Goal: Task Accomplishment & Management: Manage account settings

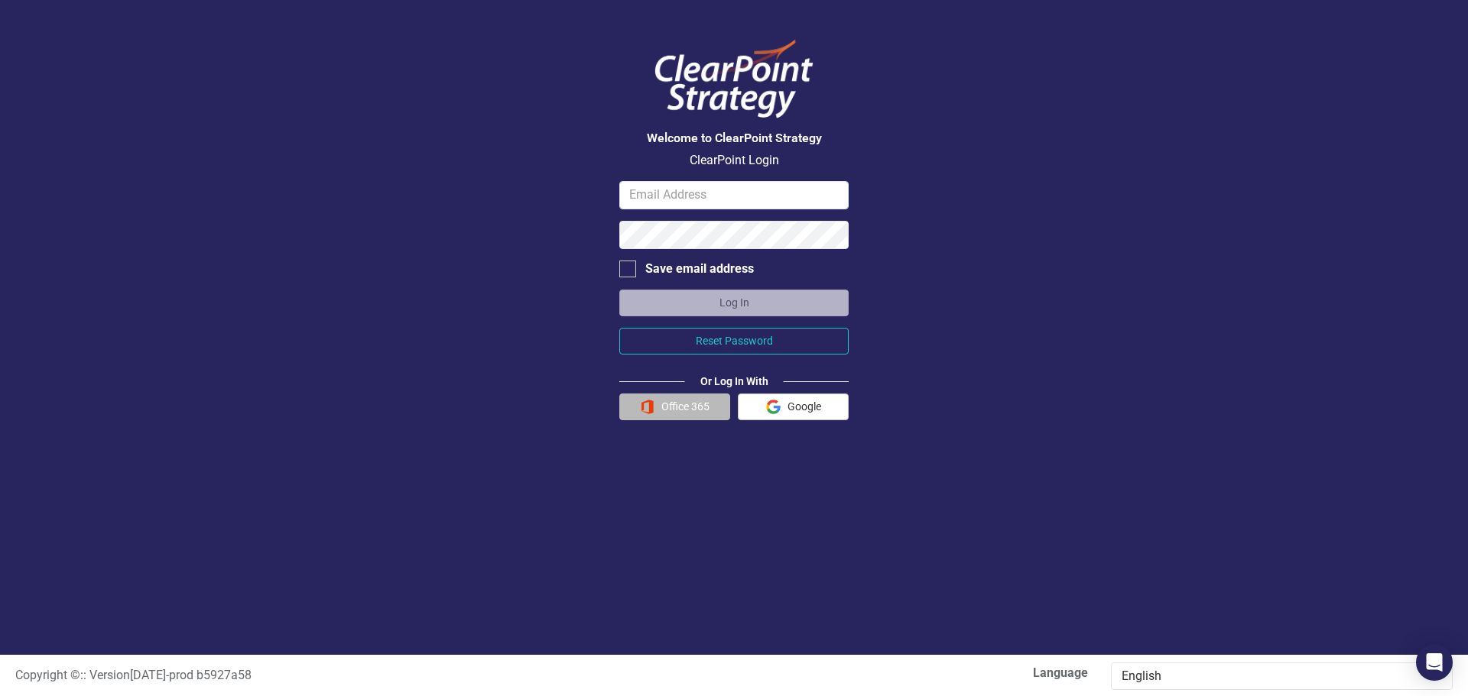
click at [663, 402] on button "Office 365" at bounding box center [674, 407] width 111 height 27
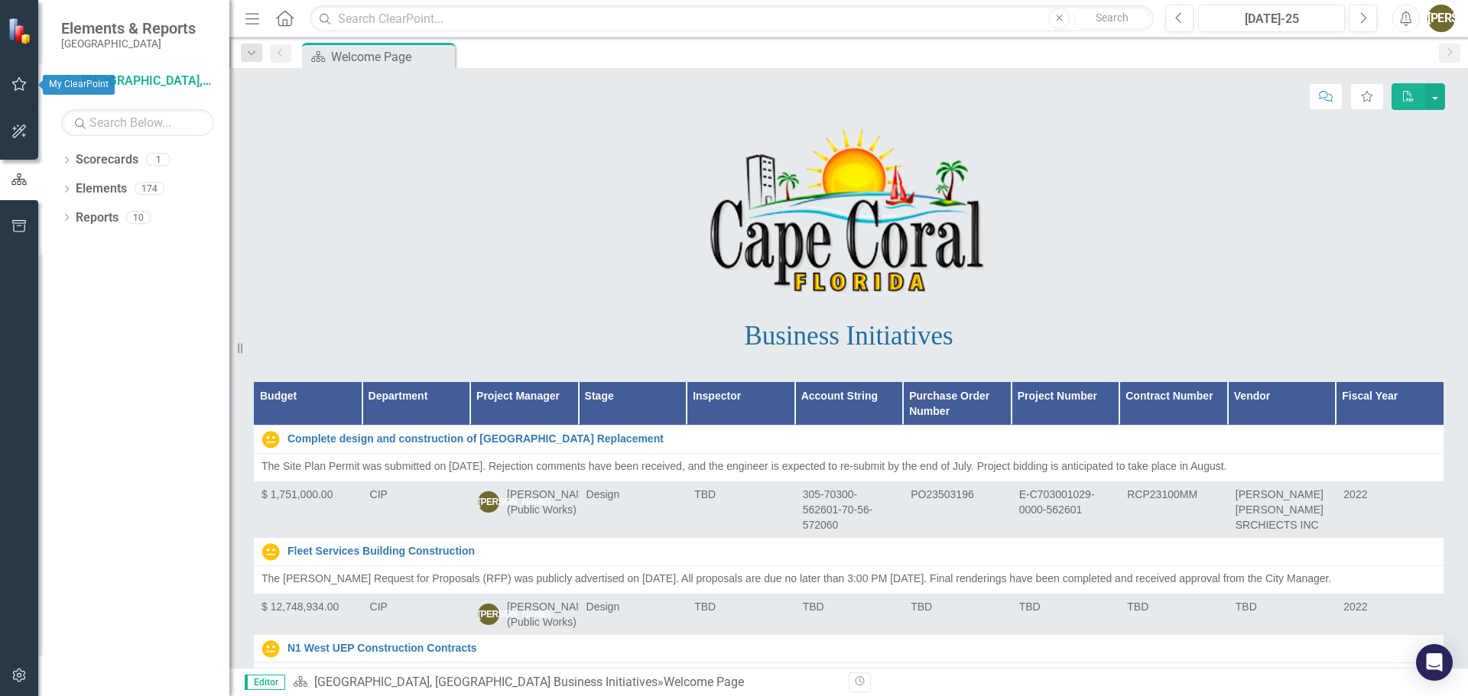
click at [2, 84] on button "button" at bounding box center [19, 85] width 34 height 32
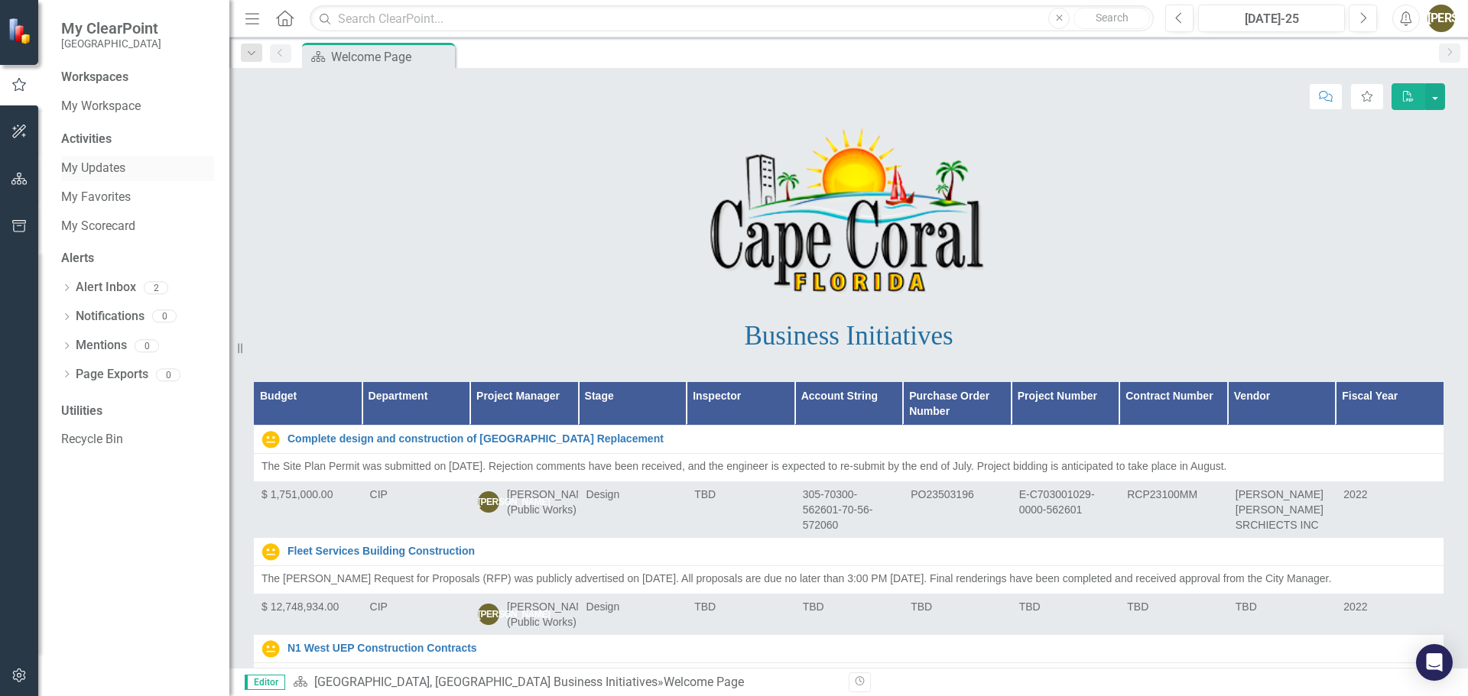
click at [101, 163] on link "My Updates" at bounding box center [137, 169] width 153 height 18
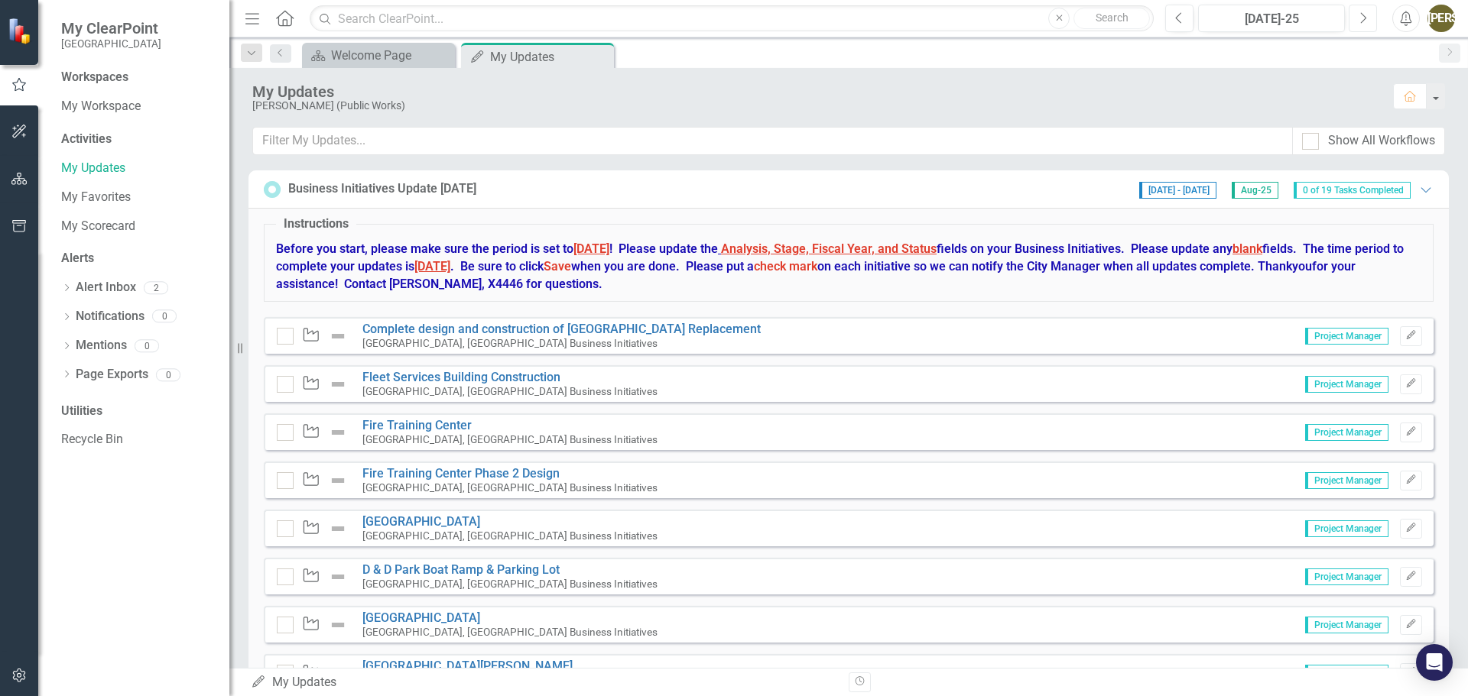
click at [1361, 18] on icon "Next" at bounding box center [1362, 18] width 8 height 14
click at [1182, 22] on icon "Previous" at bounding box center [1179, 18] width 8 height 14
click at [1363, 19] on icon "Next" at bounding box center [1362, 18] width 8 height 14
click at [1405, 336] on icon "Edit" at bounding box center [1410, 335] width 11 height 9
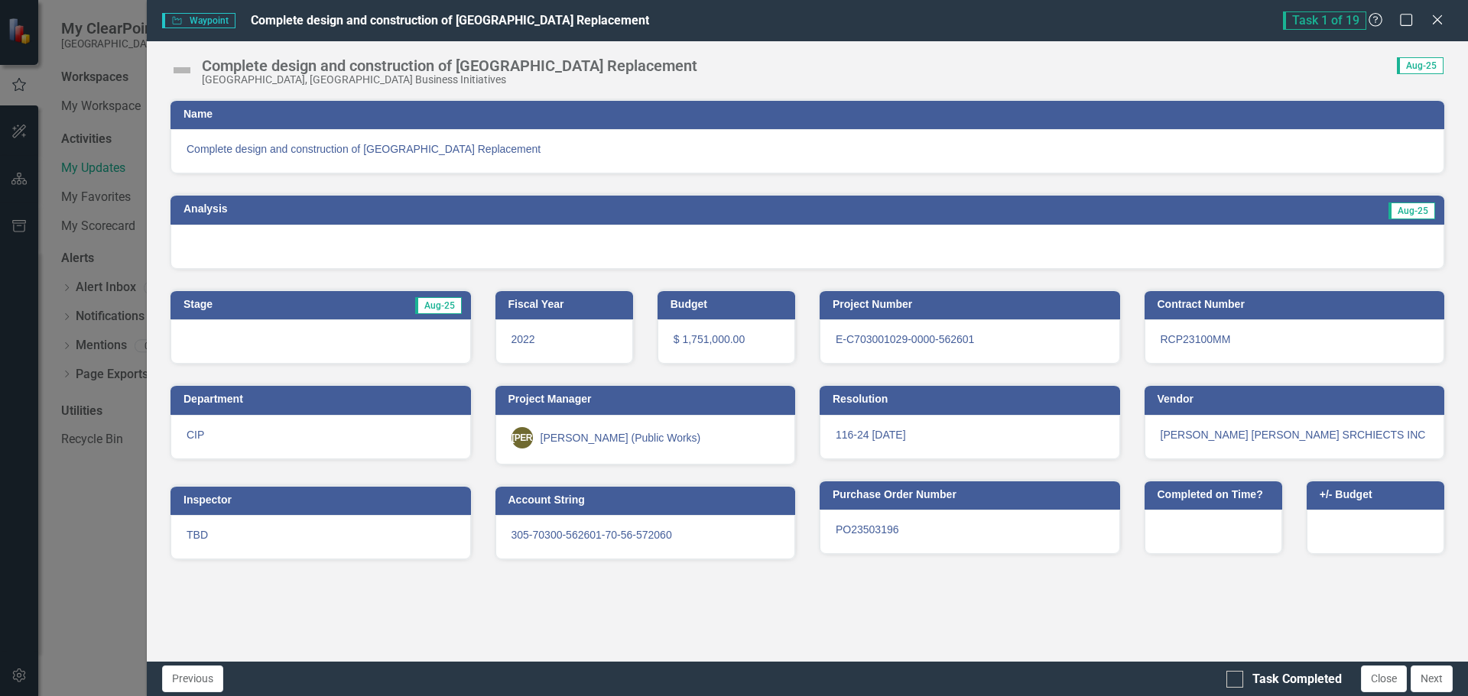
click at [205, 206] on h3 "Analysis" at bounding box center [482, 208] width 599 height 11
click at [325, 148] on span "Complete design and construction of [GEOGRAPHIC_DATA] Replacement" at bounding box center [807, 148] width 1241 height 15
click at [208, 68] on div "Complete design and construction of [GEOGRAPHIC_DATA] Replacement" at bounding box center [449, 65] width 495 height 17
click at [326, 17] on span "Complete design and construction of [GEOGRAPHIC_DATA] Replacement" at bounding box center [450, 20] width 398 height 15
click at [332, 150] on span "Complete design and construction of [GEOGRAPHIC_DATA] Replacement" at bounding box center [807, 148] width 1241 height 15
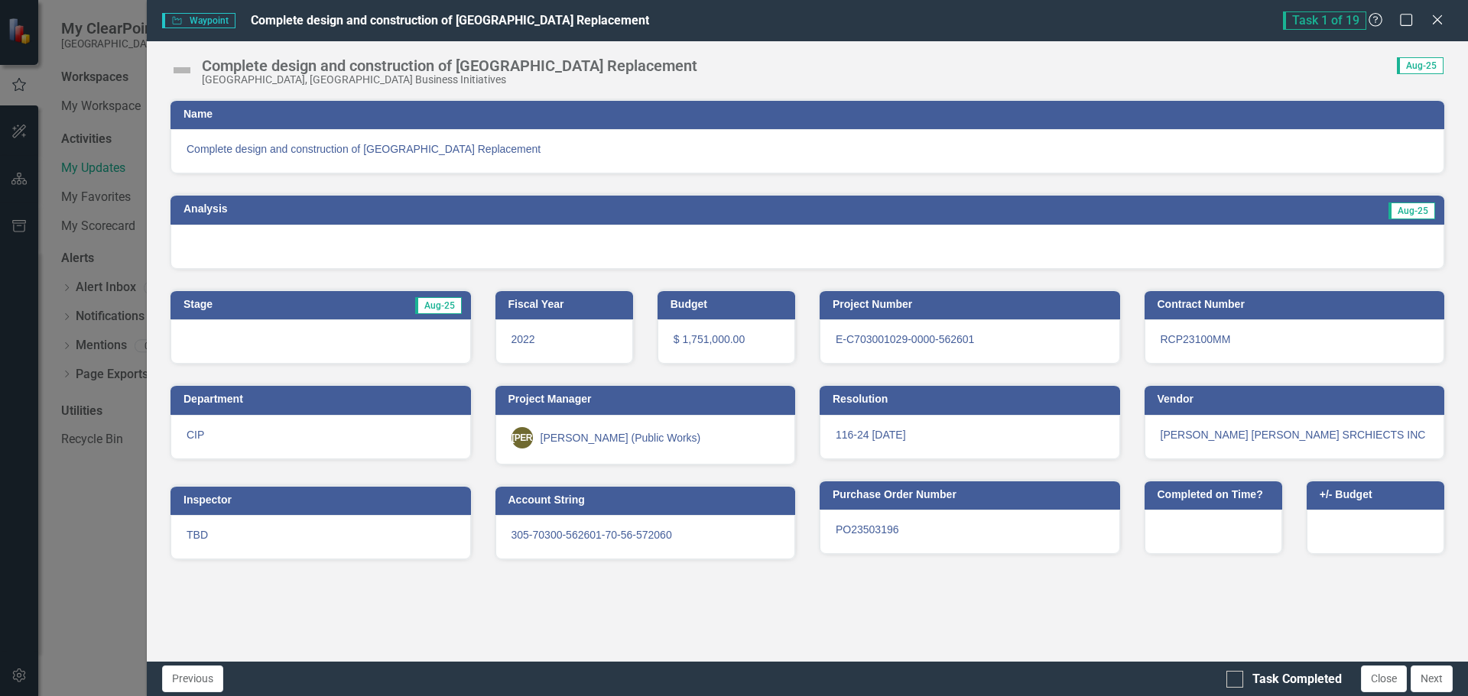
drag, startPoint x: 381, startPoint y: 24, endPoint x: 372, endPoint y: 102, distance: 77.7
click at [372, 102] on div "Waypoint Waypoint Complete design and construction of [GEOGRAPHIC_DATA] Replace…" at bounding box center [807, 348] width 1321 height 696
click at [213, 22] on span "Waypoint Waypoint" at bounding box center [198, 20] width 73 height 15
click at [295, 21] on span "Complete design and construction of [GEOGRAPHIC_DATA] Replacement" at bounding box center [450, 20] width 398 height 15
click at [187, 71] on img at bounding box center [182, 70] width 24 height 24
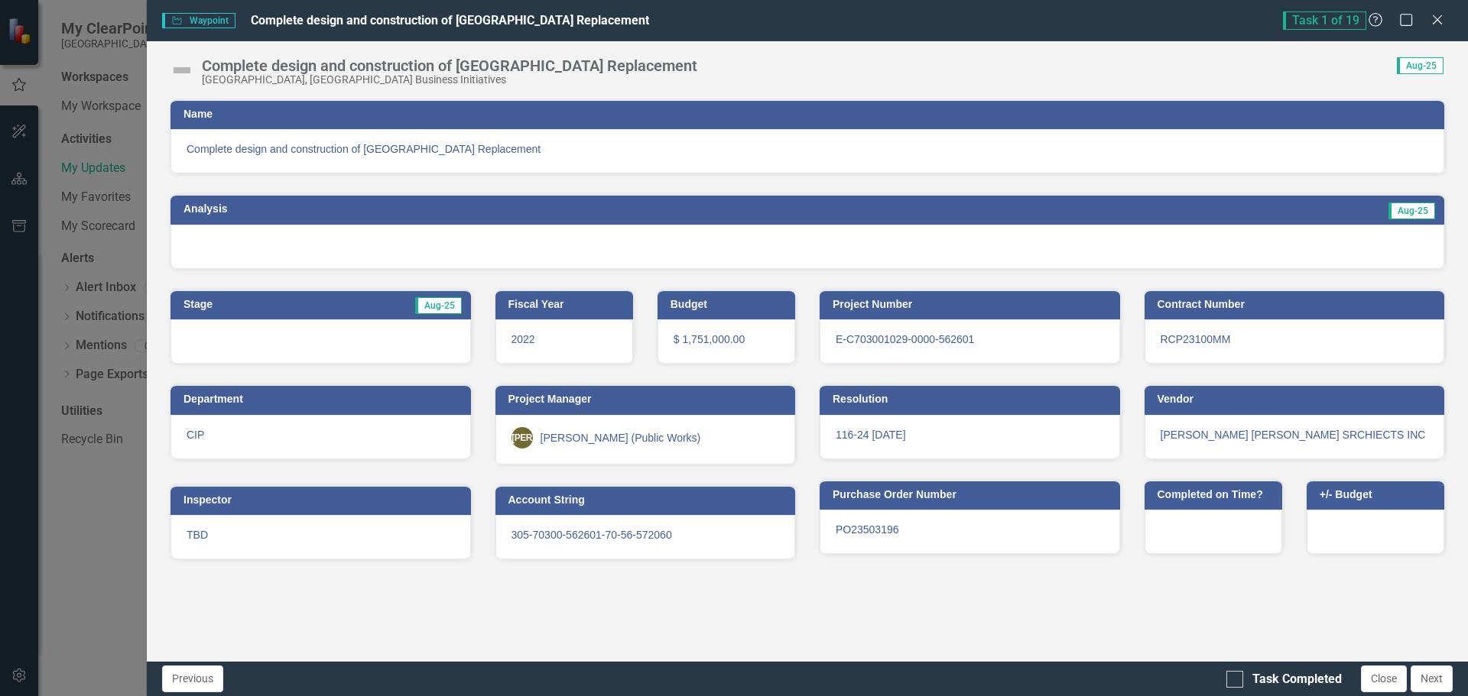
click at [1418, 212] on span "Aug-25" at bounding box center [1411, 211] width 47 height 17
click at [1438, 19] on icon at bounding box center [1436, 19] width 11 height 11
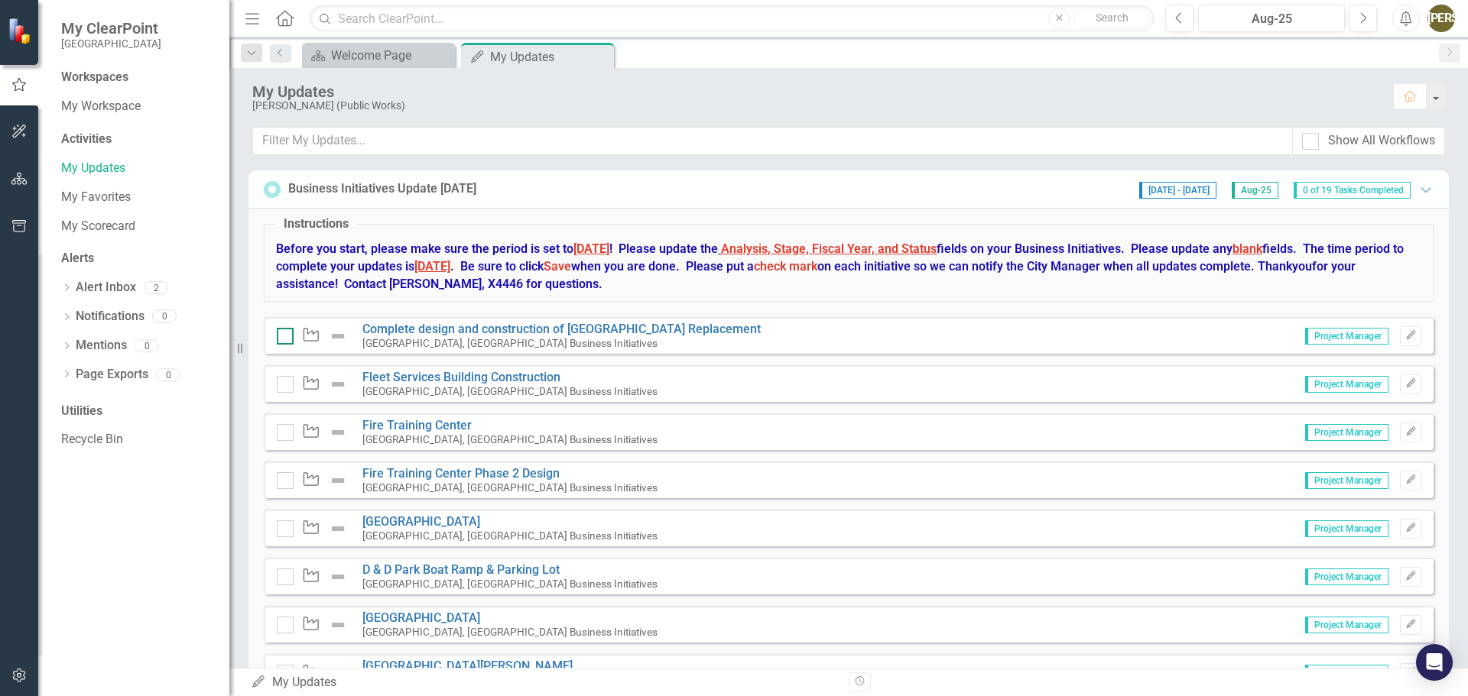
click at [288, 338] on div at bounding box center [285, 336] width 17 height 17
click at [287, 338] on input "checkbox" at bounding box center [282, 333] width 10 height 10
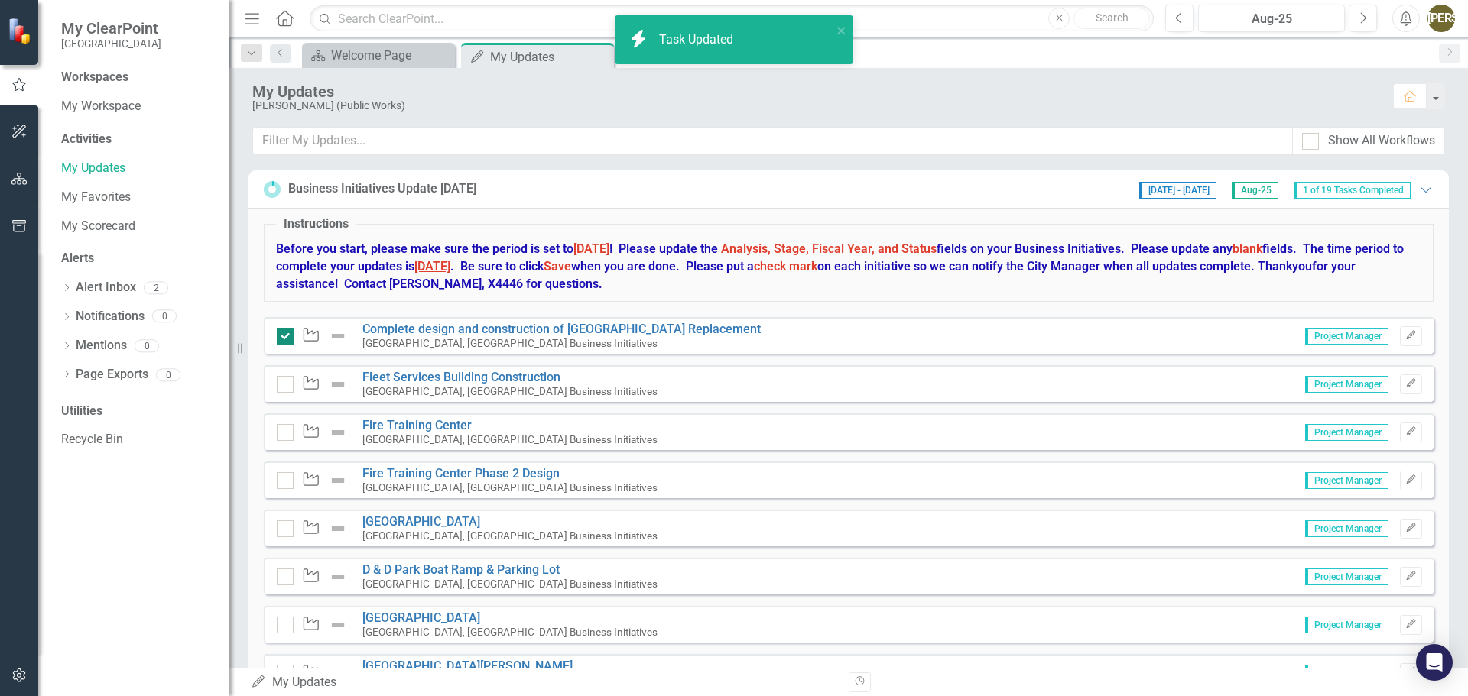
click at [284, 336] on input "checkbox" at bounding box center [282, 333] width 10 height 10
checkbox input "false"
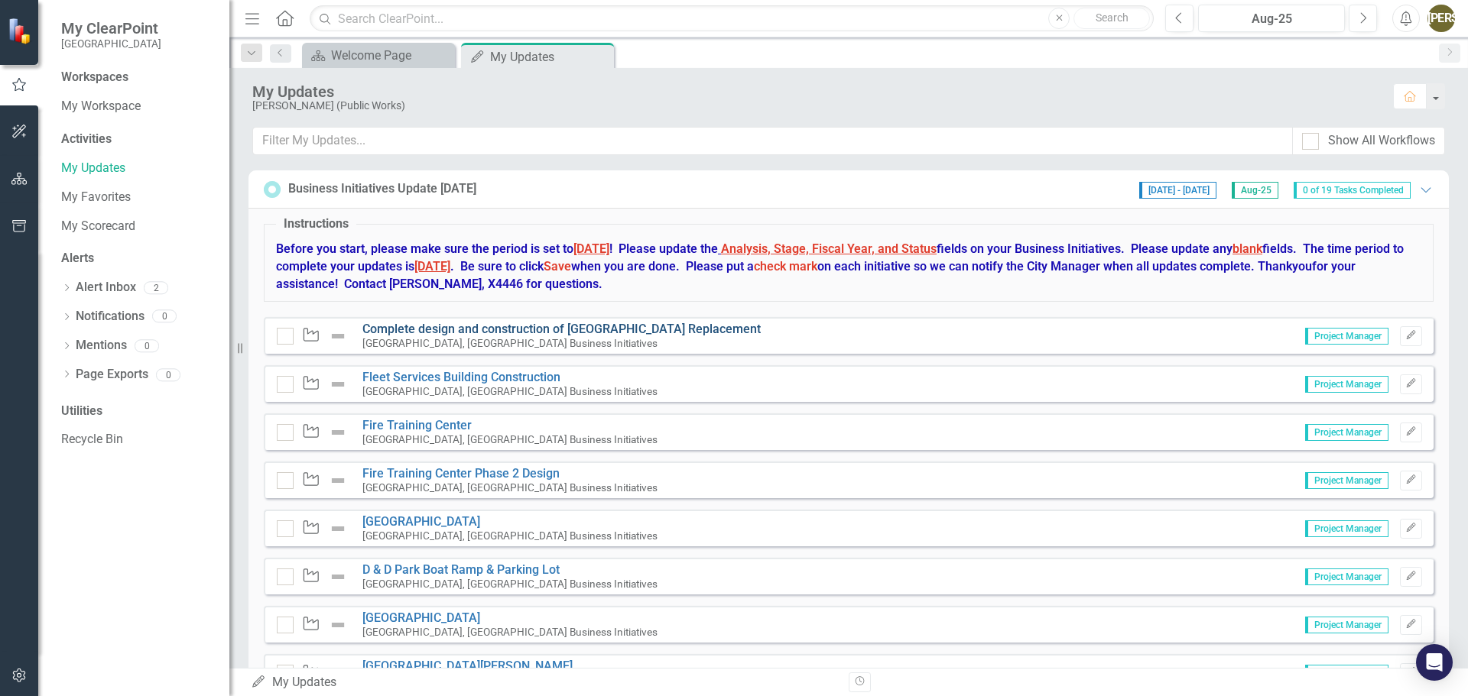
click at [602, 328] on link "Complete design and construction of [GEOGRAPHIC_DATA] Replacement" at bounding box center [561, 329] width 398 height 15
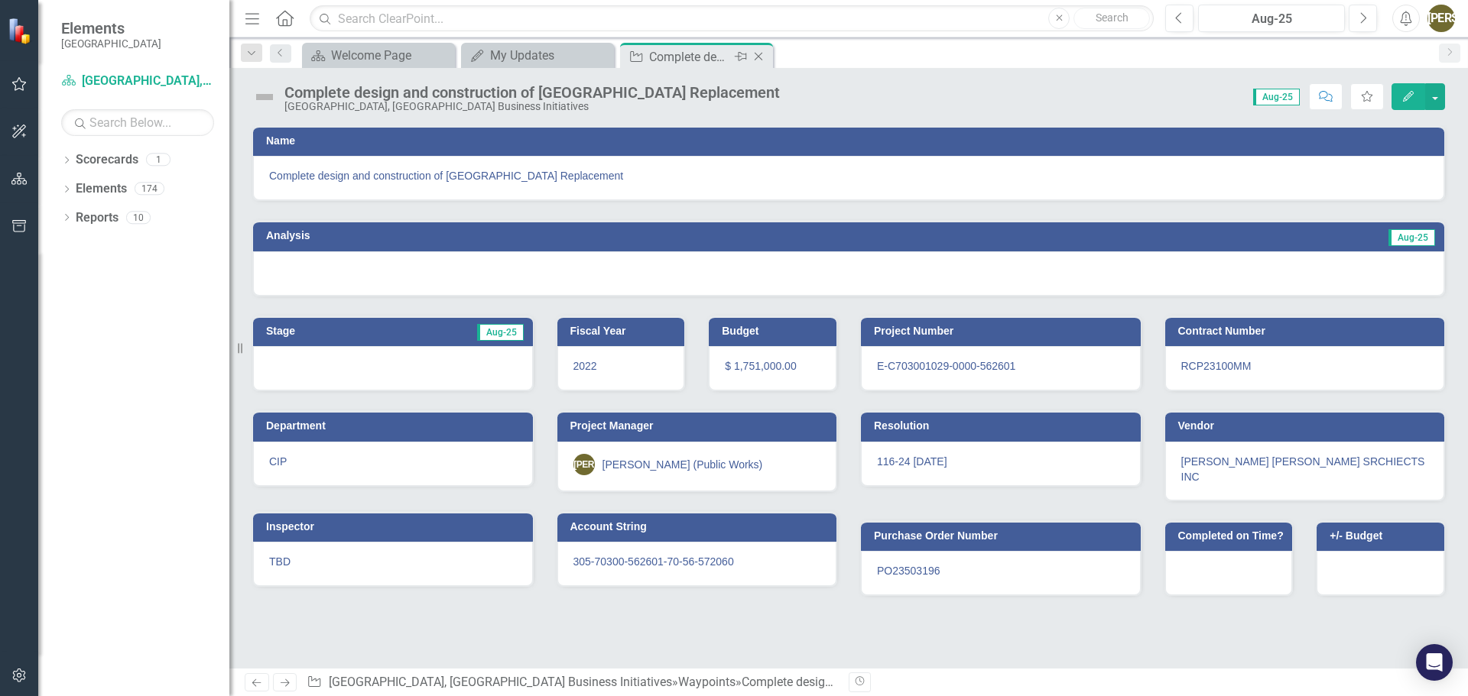
click at [762, 60] on icon "Close" at bounding box center [758, 56] width 15 height 12
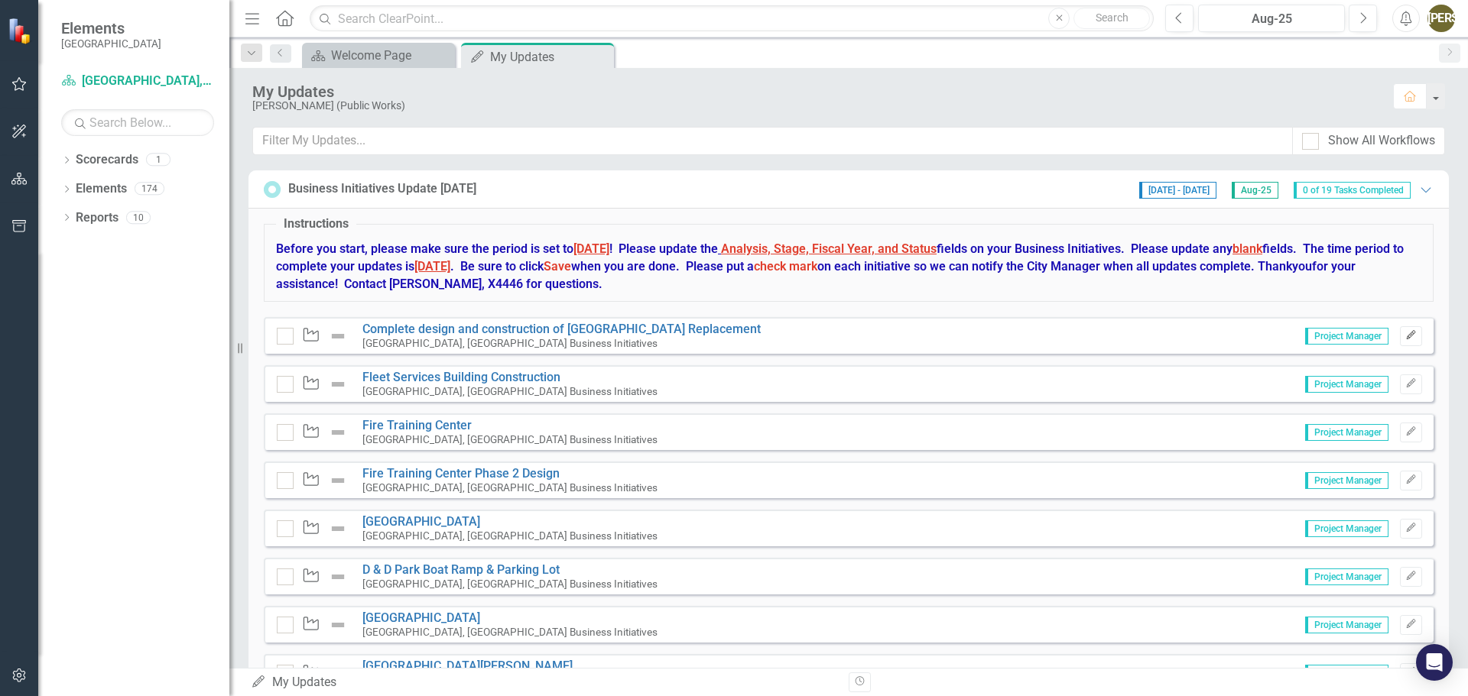
click at [1406, 334] on icon "button" at bounding box center [1410, 334] width 9 height 9
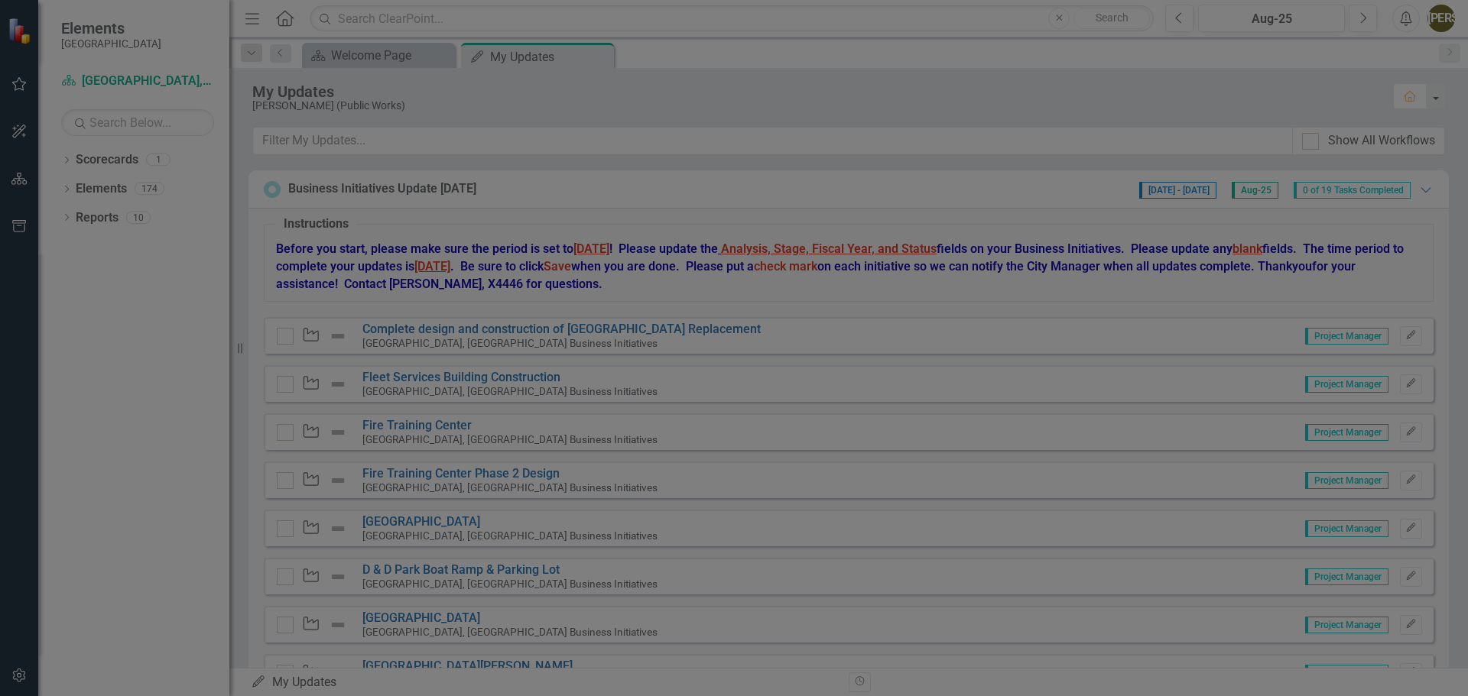
click at [270, 66] on div "Complete design and construction of [GEOGRAPHIC_DATA] Replacement" at bounding box center [449, 65] width 495 height 17
click at [313, 11] on div "Waypoint Waypoint Complete design and construction of [GEOGRAPHIC_DATA] Replace…" at bounding box center [807, 20] width 1321 height 41
click at [284, 148] on span "Complete design and construction of [GEOGRAPHIC_DATA] Replacement" at bounding box center [807, 148] width 1241 height 15
click at [212, 149] on span "Complete design and construction of [GEOGRAPHIC_DATA] Replacement" at bounding box center [807, 148] width 1241 height 15
click at [195, 109] on h3 "Name" at bounding box center [809, 114] width 1253 height 11
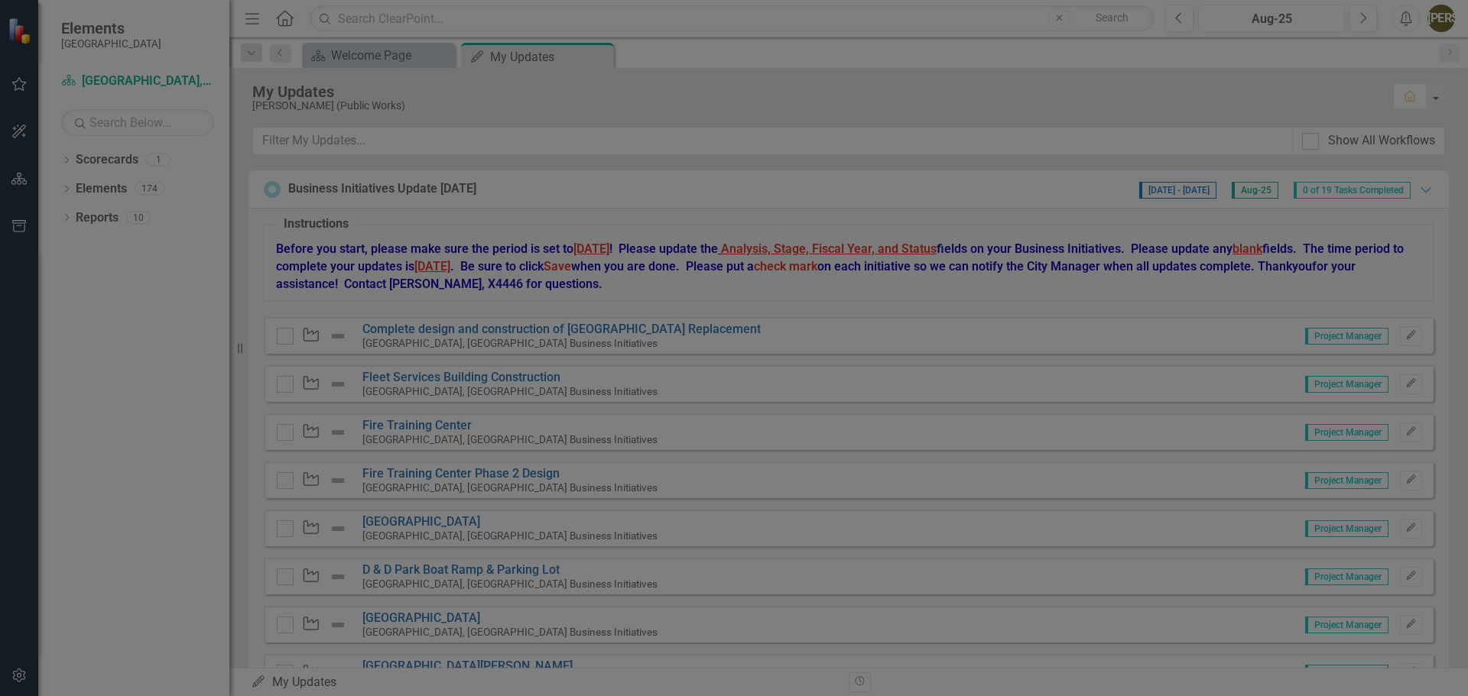
click at [193, 209] on h3 "Analysis" at bounding box center [482, 208] width 599 height 11
click at [191, 20] on span "Waypoint Waypoint" at bounding box center [198, 20] width 73 height 15
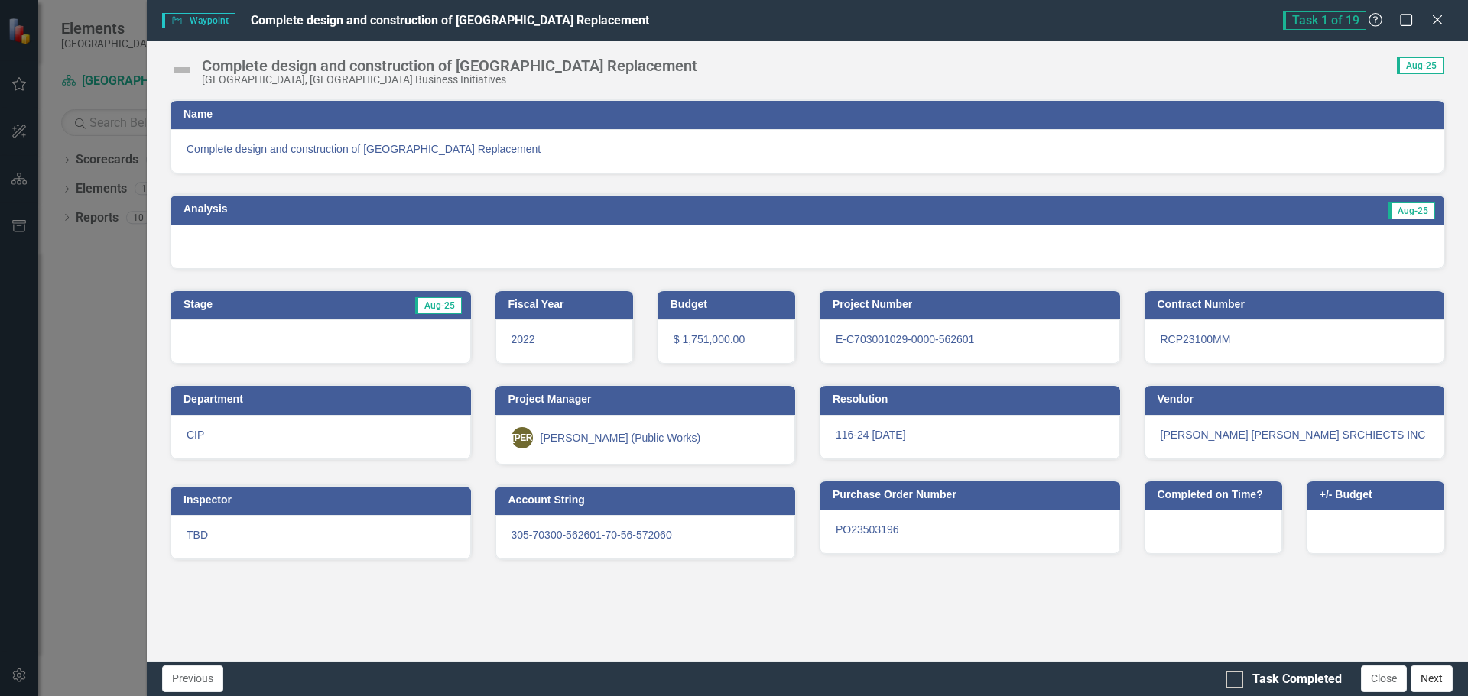
click at [1440, 678] on button "Next" at bounding box center [1431, 679] width 42 height 27
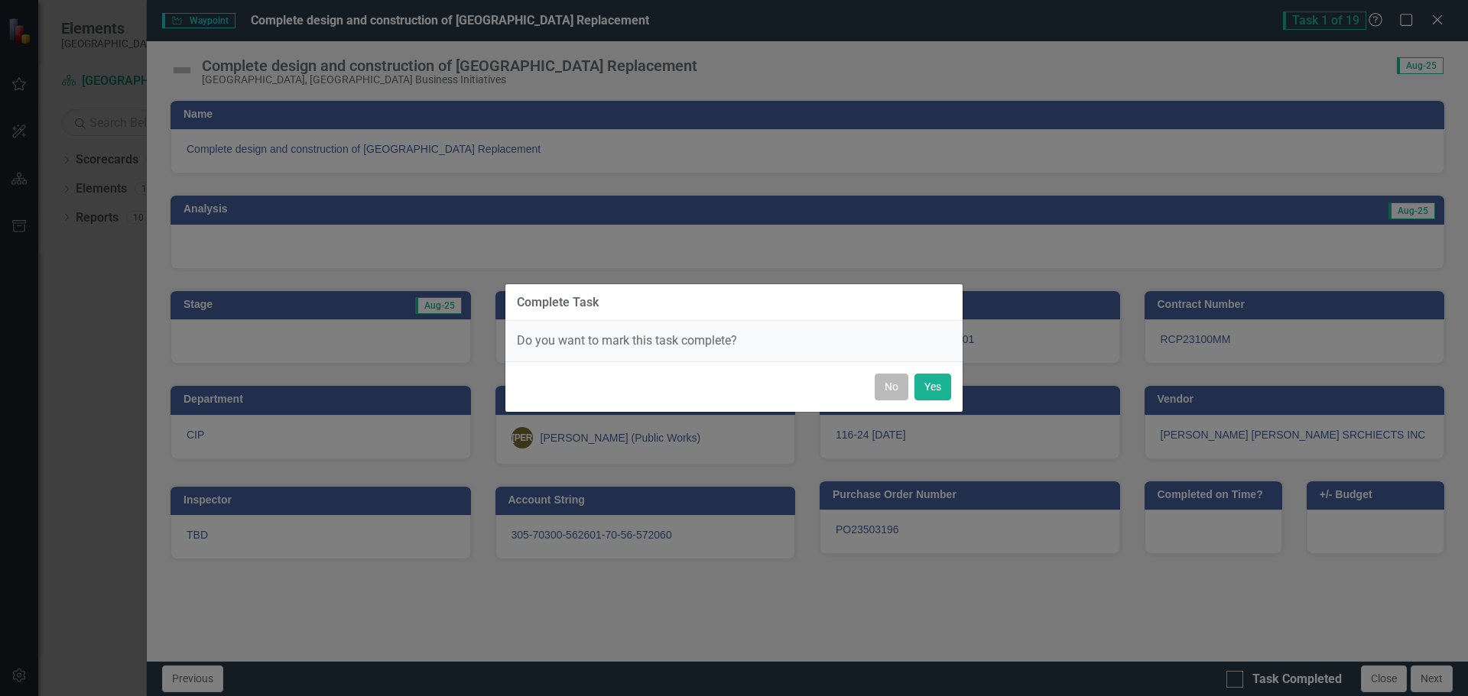
click at [896, 387] on button "No" at bounding box center [892, 387] width 34 height 27
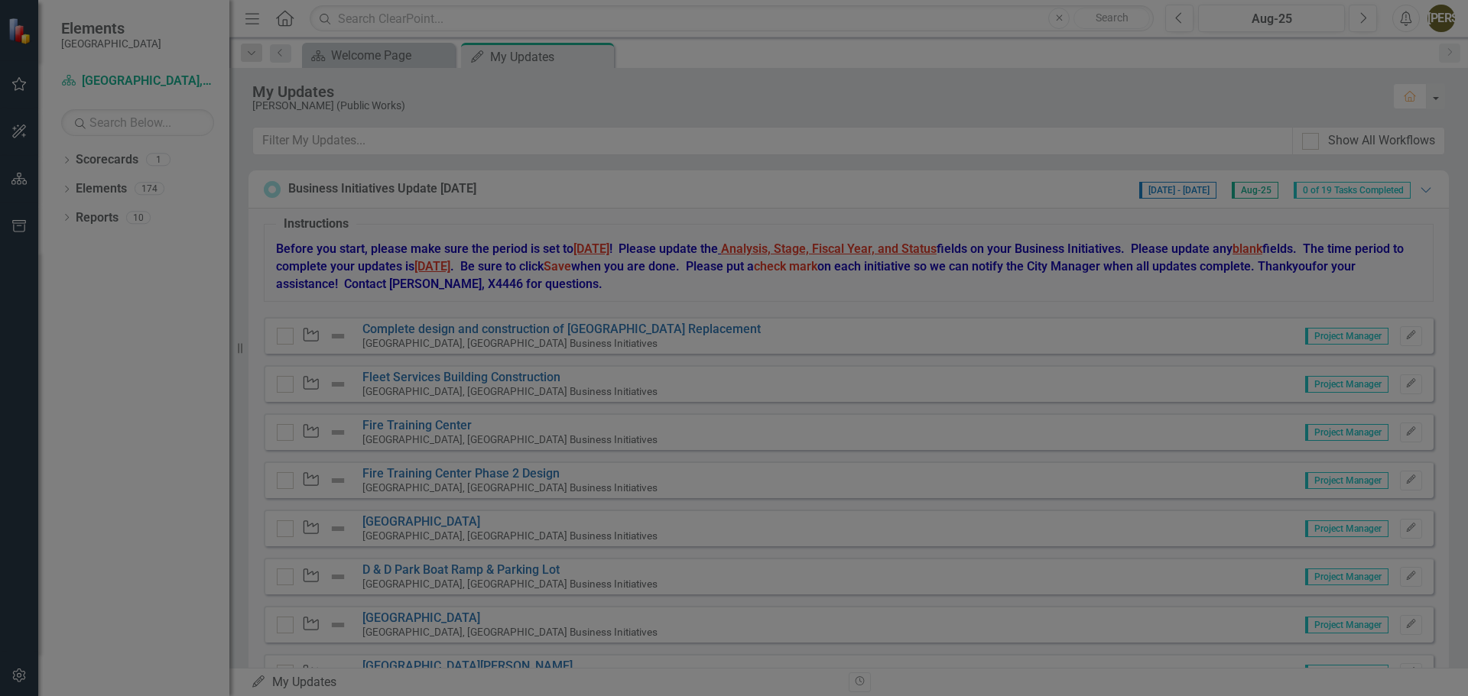
click at [1439, 11] on div "Close" at bounding box center [1436, 21] width 19 height 21
